Goal: Navigation & Orientation: Find specific page/section

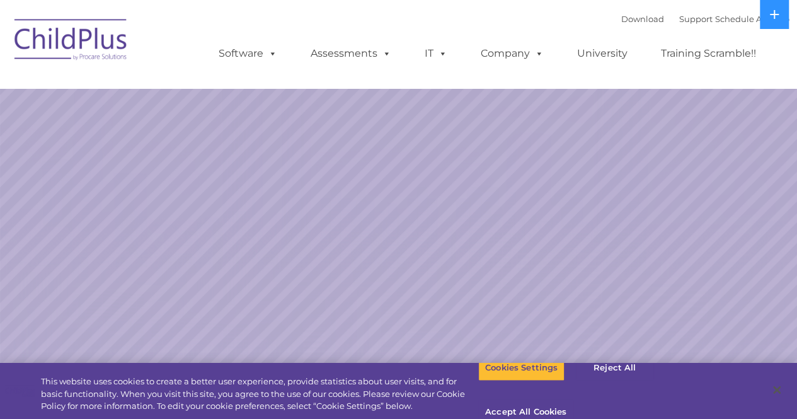
select select "MEDIUM"
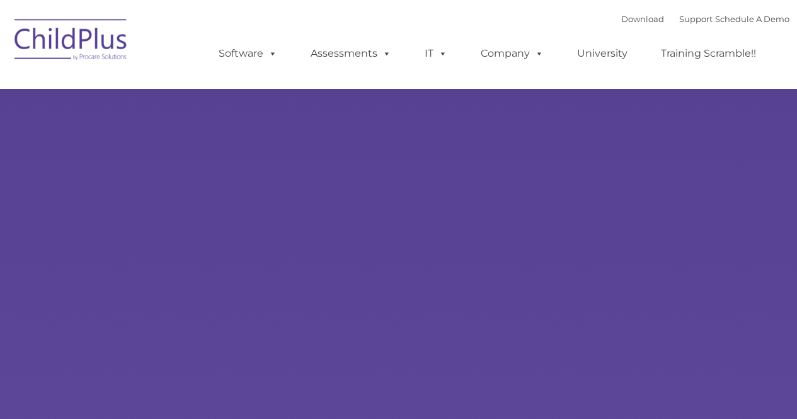
type input ""
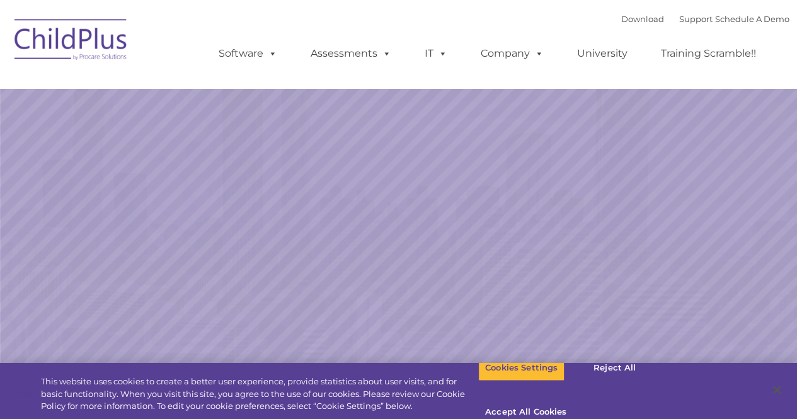
select select "MEDIUM"
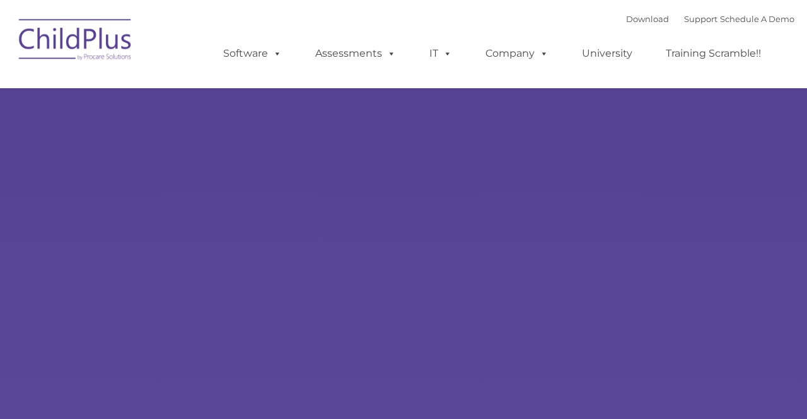
type input ""
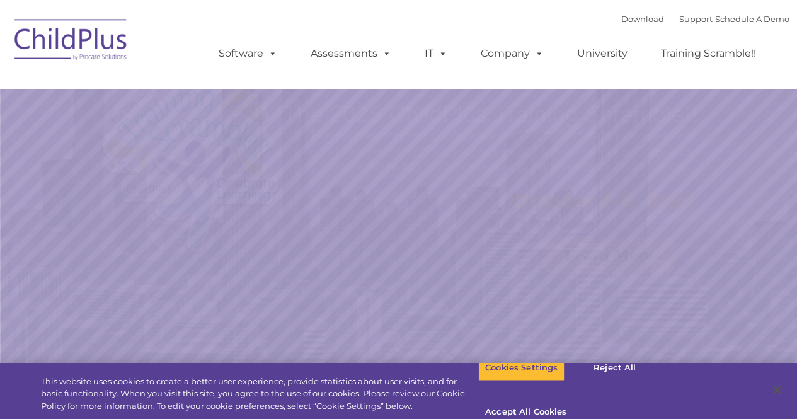
select select "MEDIUM"
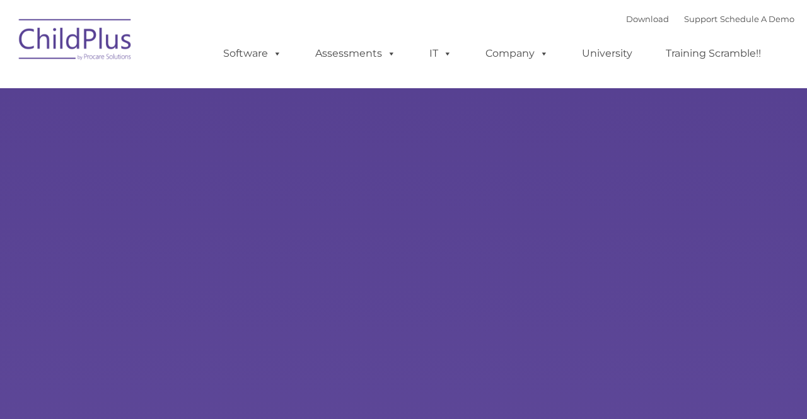
type input ""
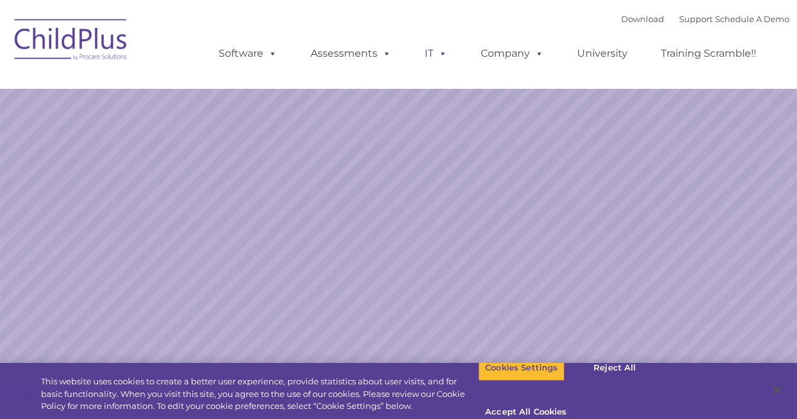
select select "MEDIUM"
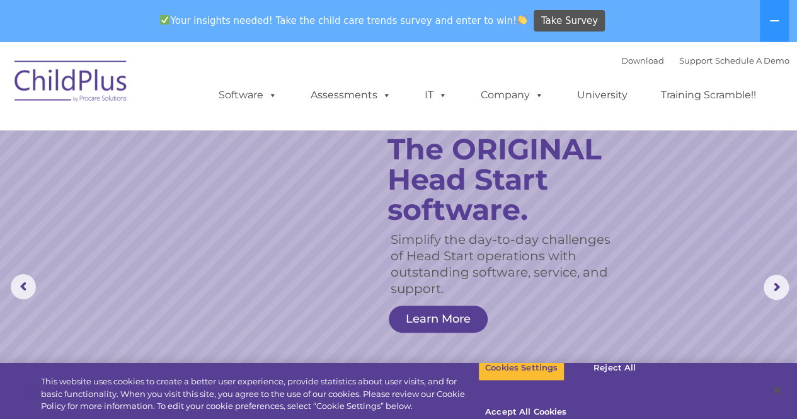
drag, startPoint x: 794, startPoint y: 1, endPoint x: 436, endPoint y: 74, distance: 365.4
click at [436, 74] on ul "Software ChildPlus: The original and most widely-used Head Start data managemen…" at bounding box center [492, 95] width 596 height 50
drag, startPoint x: 773, startPoint y: 0, endPoint x: 527, endPoint y: 58, distance: 252.6
click at [527, 58] on div "Download Support | Schedule A Demo  MENU MENU Software ChildPlus: The original…" at bounding box center [492, 85] width 596 height 69
